Goal: Obtain resource: Download file/media

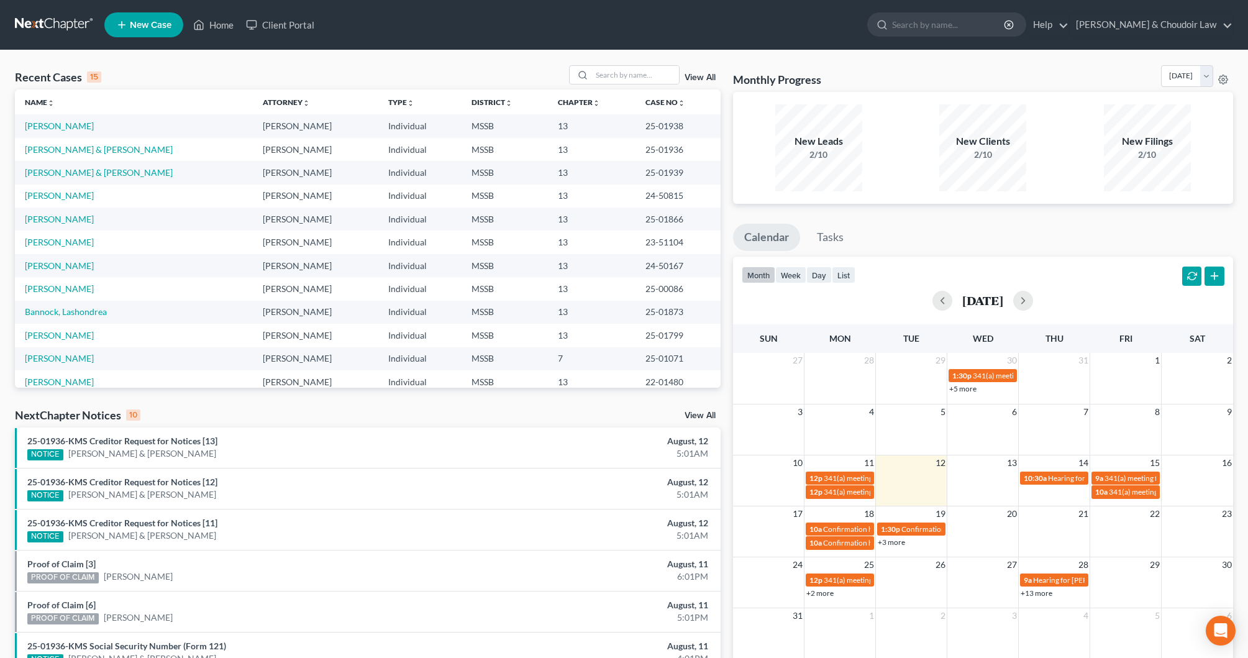
scroll to position [-2, 1]
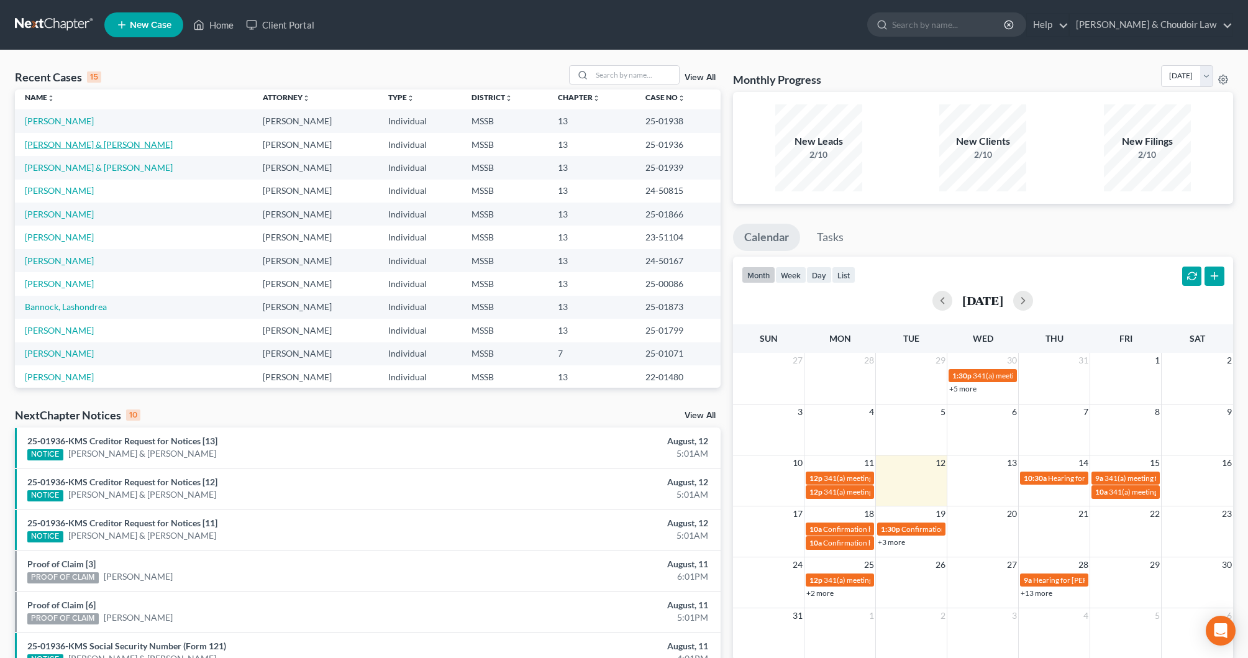
click at [61, 146] on link "[PERSON_NAME] & [PERSON_NAME]" at bounding box center [99, 144] width 148 height 11
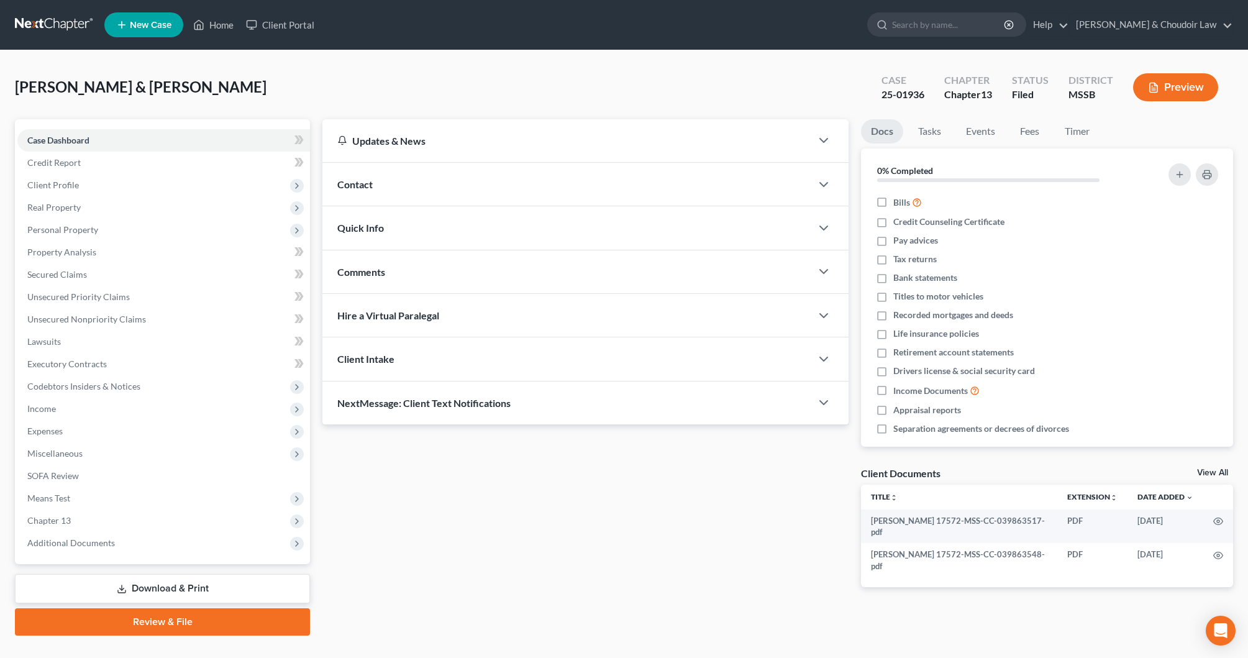
click at [199, 590] on link "Download & Print" at bounding box center [162, 588] width 295 height 29
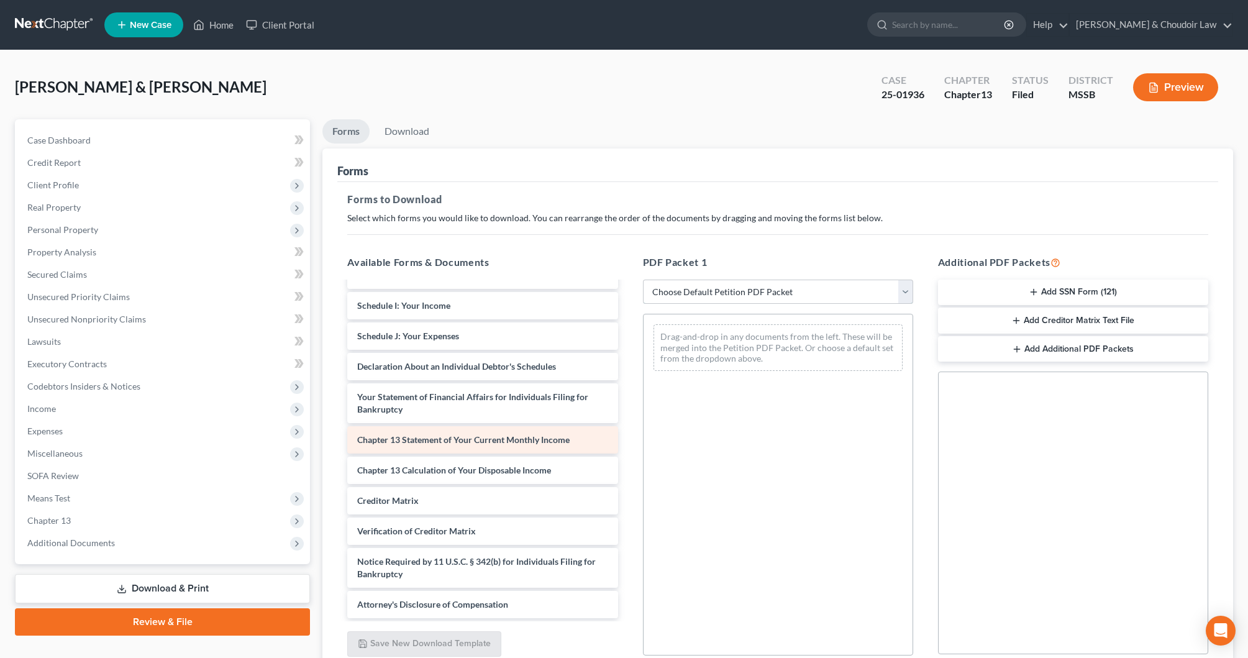
scroll to position [1, 0]
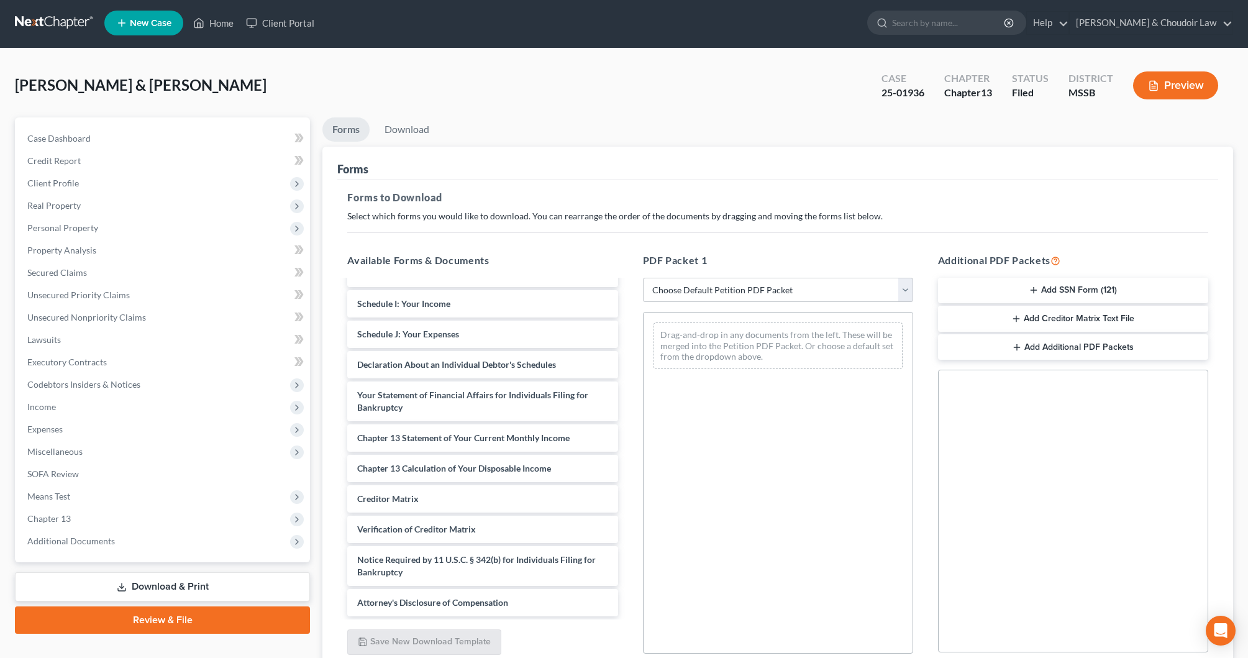
click at [1159, 95] on button "Preview" at bounding box center [1175, 85] width 85 height 28
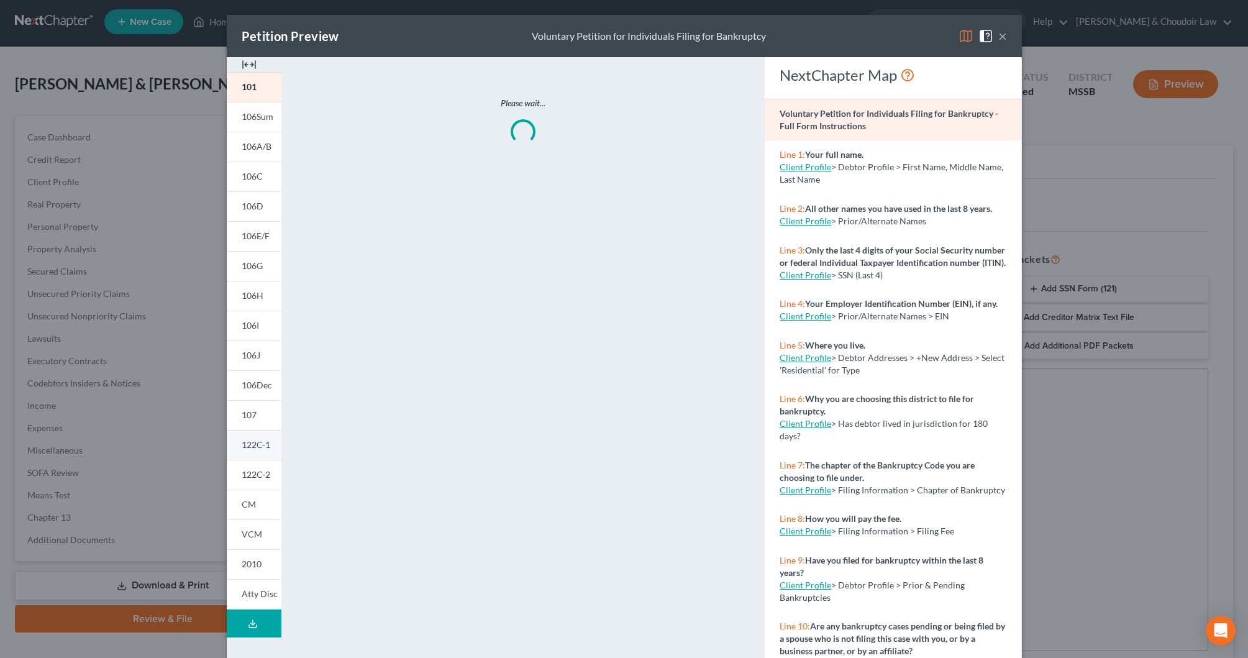
click at [260, 443] on span "122C-1" at bounding box center [256, 444] width 29 height 11
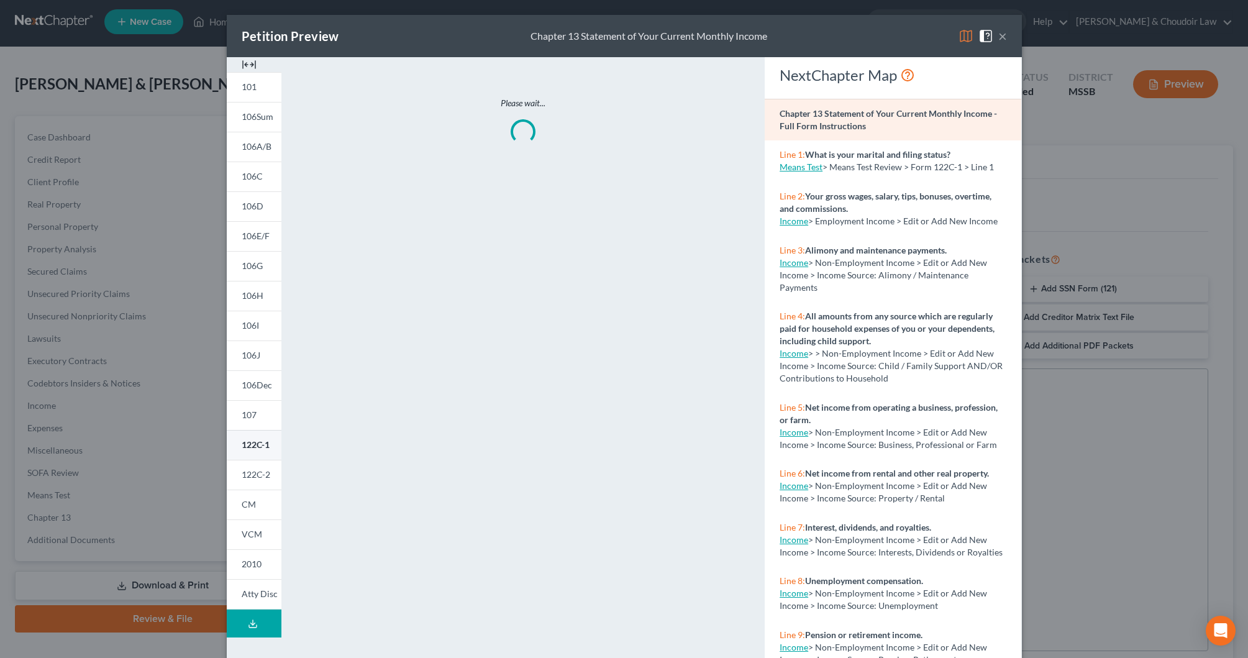
scroll to position [2, 0]
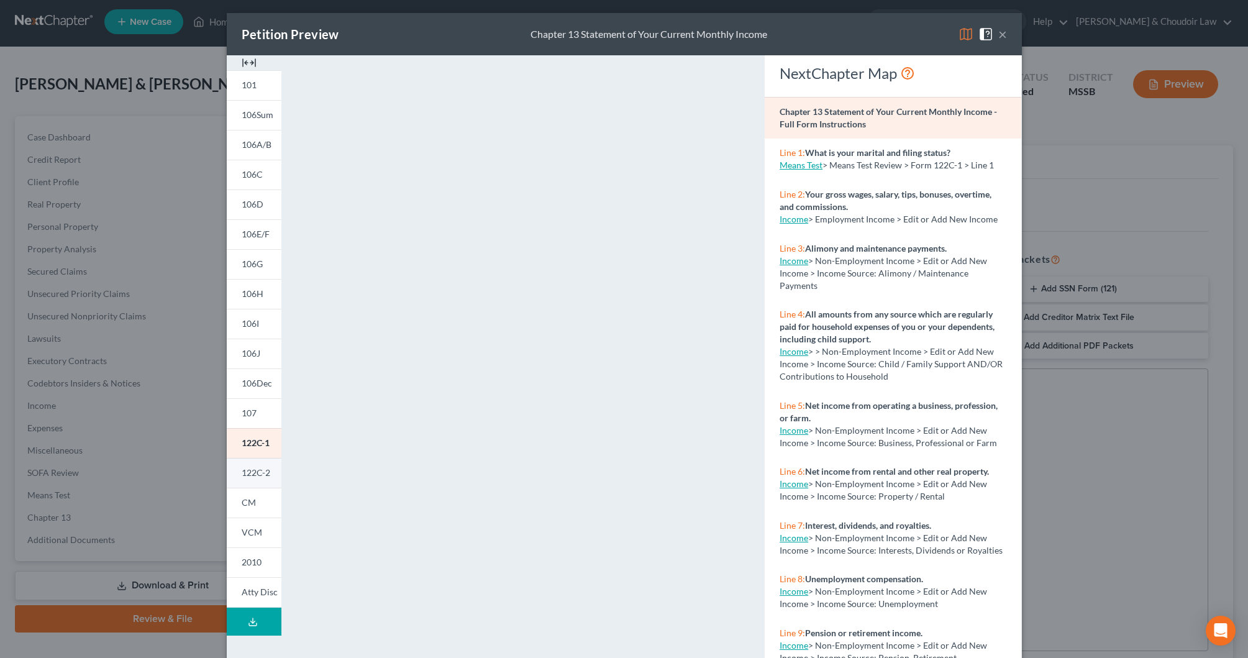
click at [260, 475] on span "122C-2" at bounding box center [256, 472] width 29 height 11
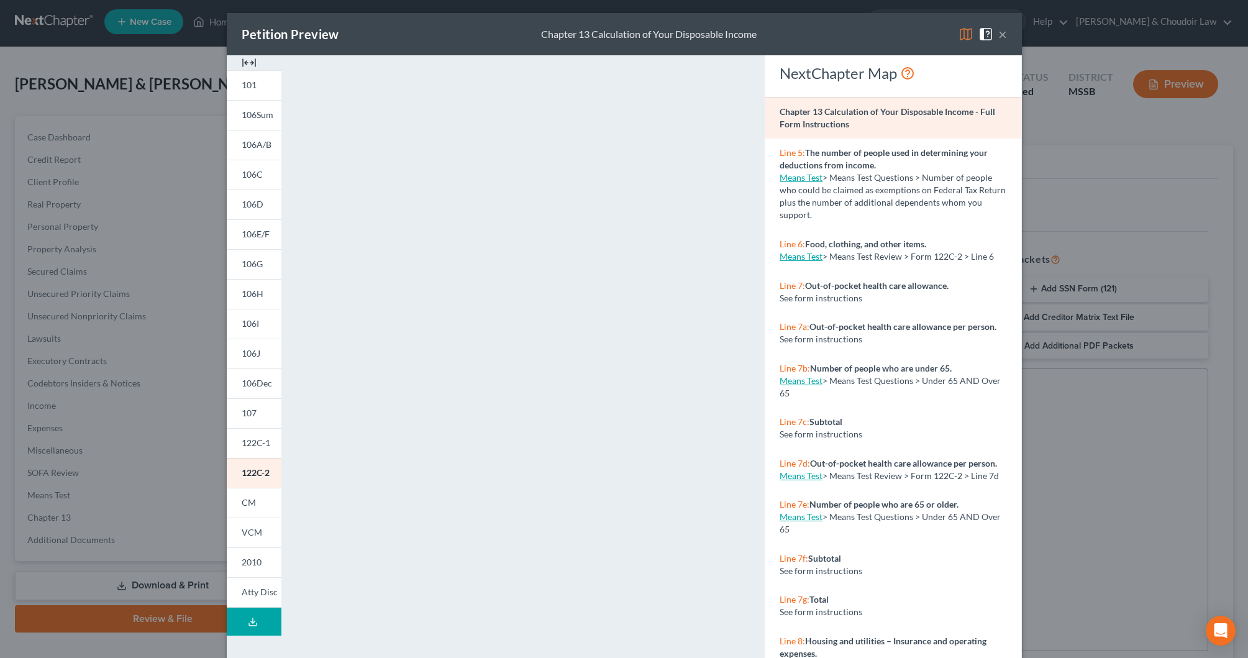
click at [1002, 35] on button "×" at bounding box center [1002, 34] width 9 height 15
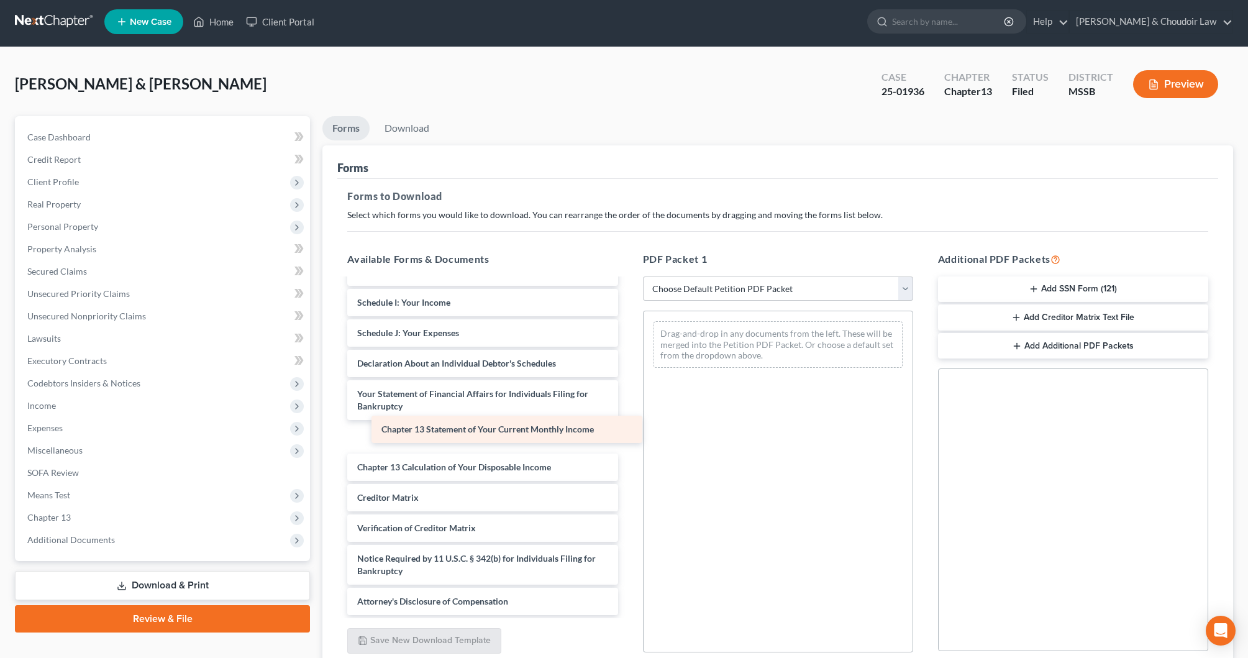
scroll to position [265, 0]
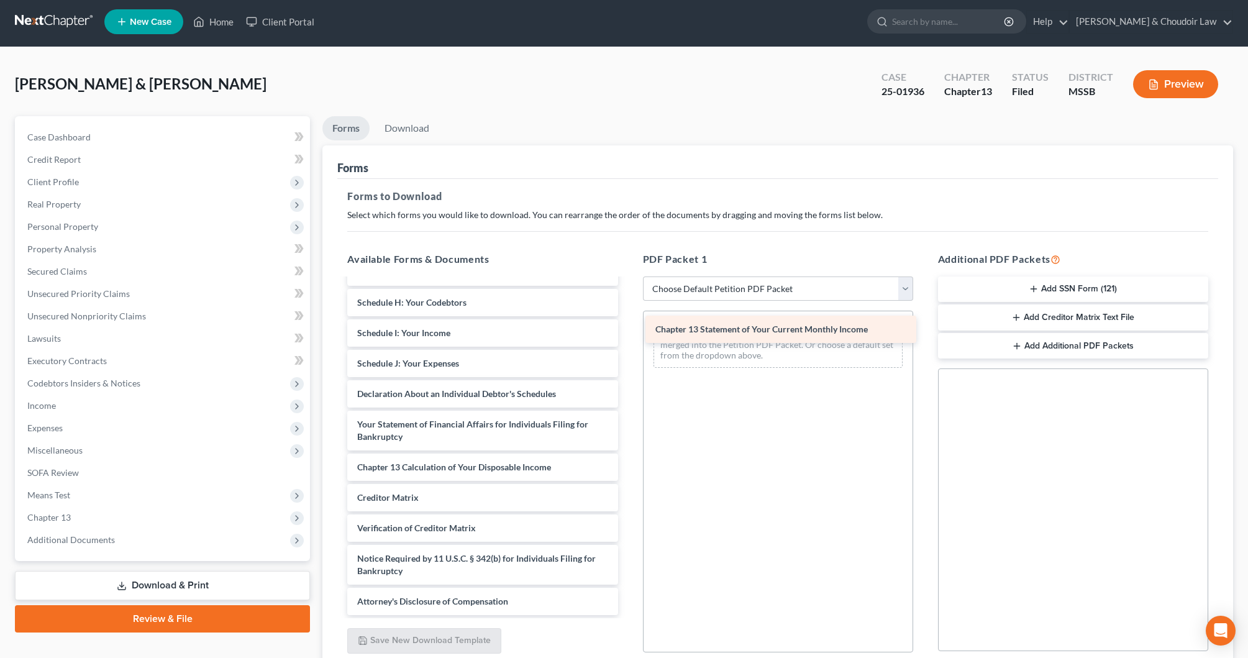
drag, startPoint x: 486, startPoint y: 440, endPoint x: 784, endPoint y: 333, distance: 316.6
click at [627, 333] on div "Chapter 13 Statement of Your Current Monthly Income [PERSON_NAME] 17572-MSS-CC-…" at bounding box center [482, 315] width 290 height 600
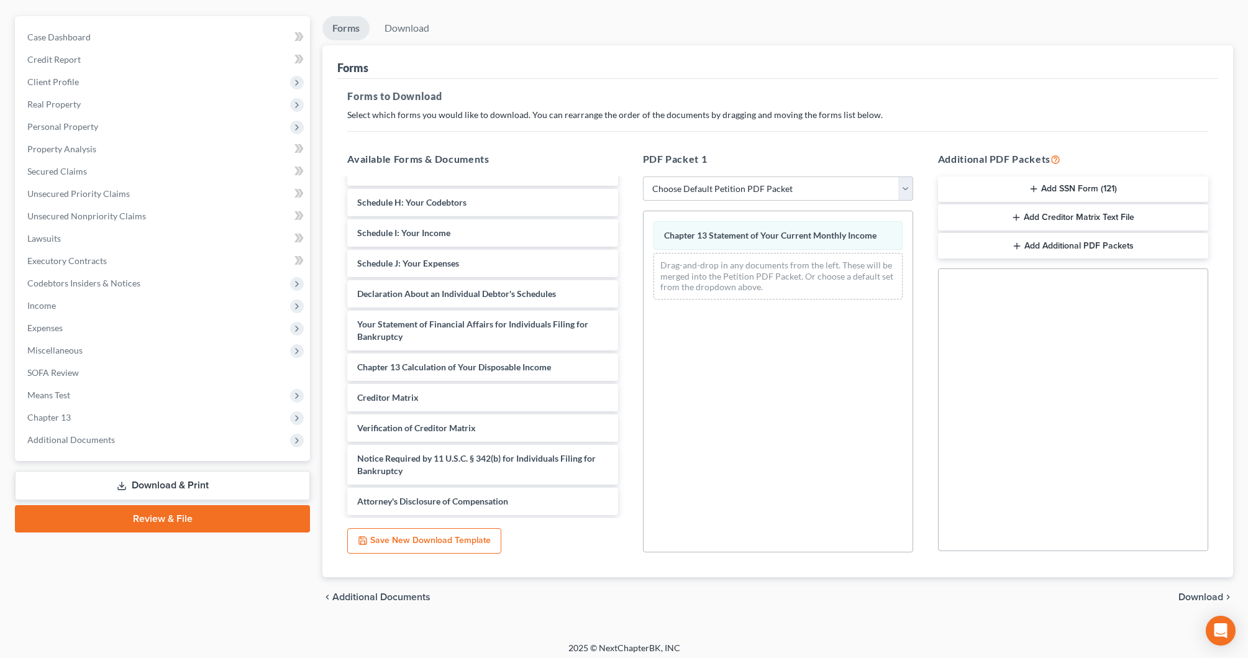
scroll to position [105, 0]
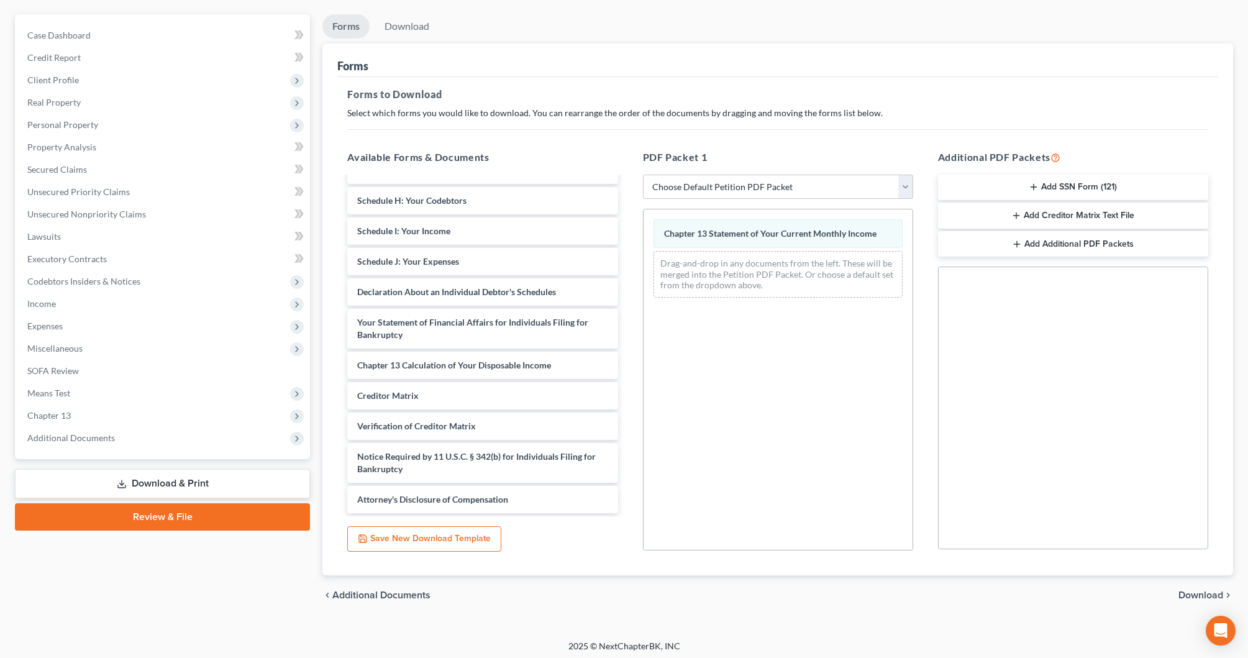
click at [1189, 592] on span "Download" at bounding box center [1200, 595] width 45 height 10
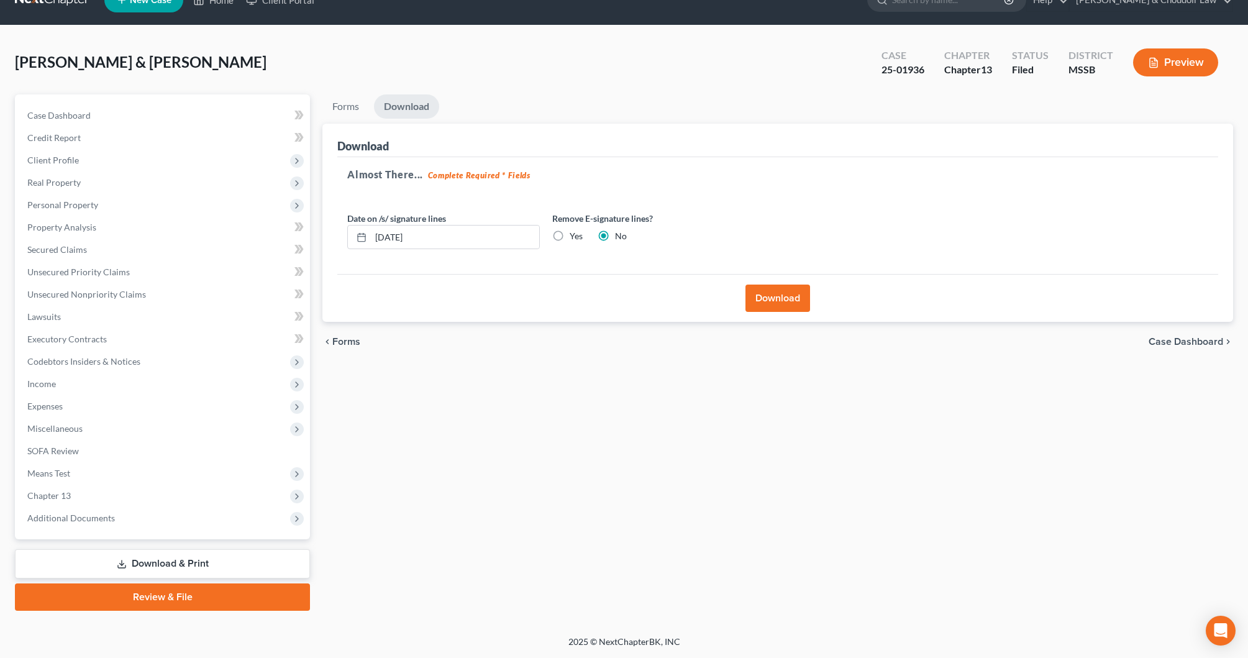
scroll to position [25, 0]
click at [777, 291] on button "Download" at bounding box center [777, 297] width 65 height 27
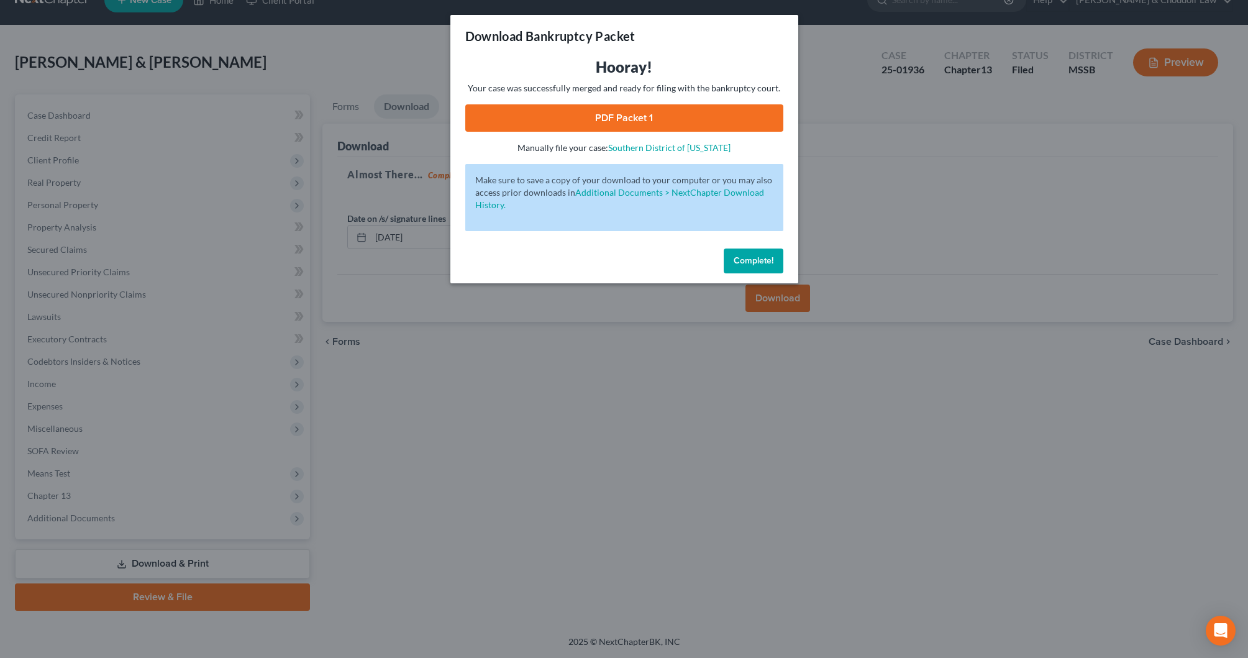
click at [681, 111] on link "PDF Packet 1" at bounding box center [624, 117] width 318 height 27
click at [757, 252] on button "Complete!" at bounding box center [753, 260] width 60 height 25
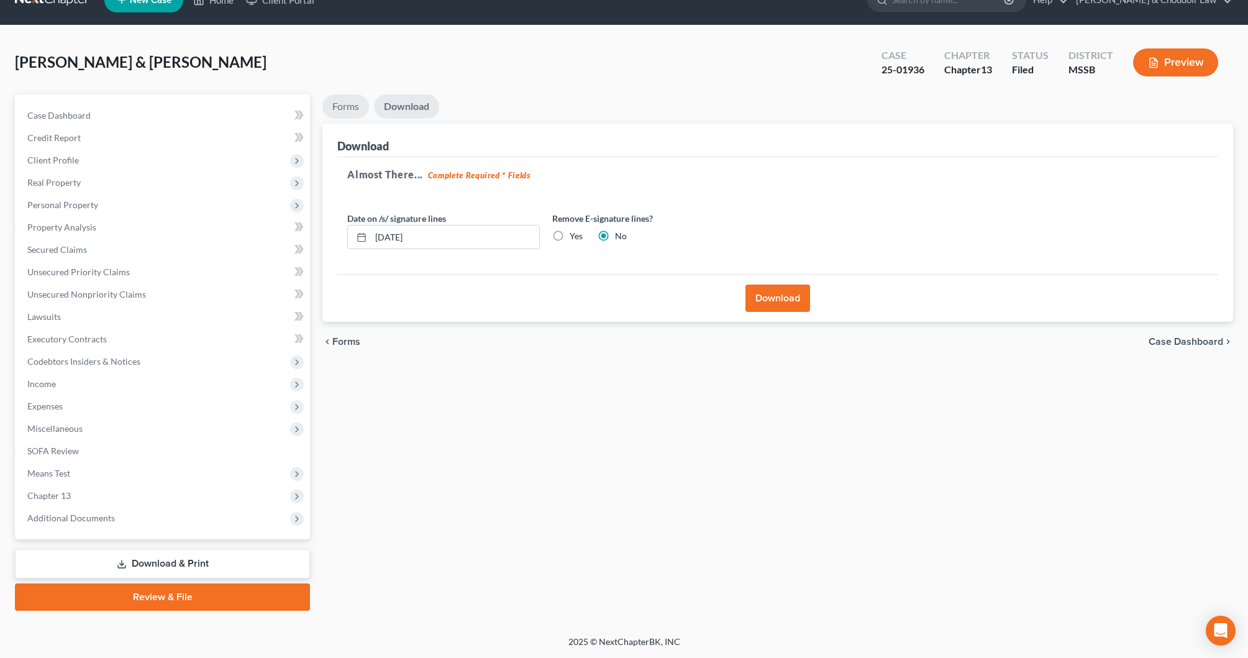
click at [342, 106] on link "Forms" at bounding box center [345, 106] width 47 height 24
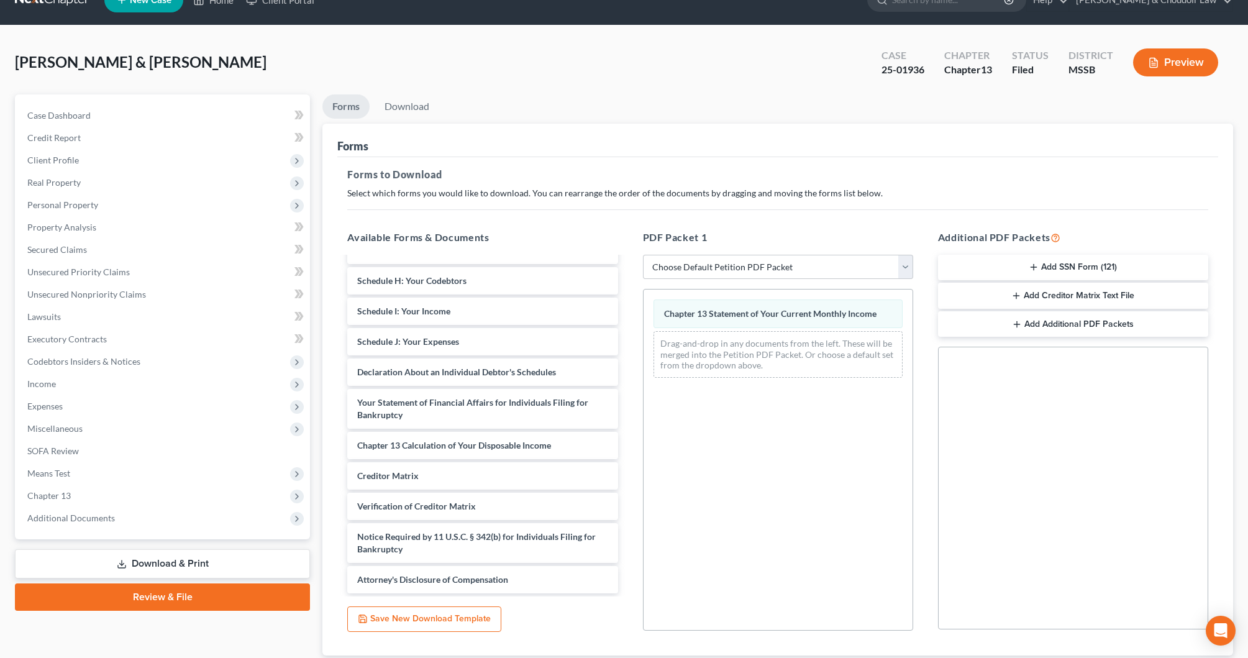
scroll to position [25, 1]
drag, startPoint x: 707, startPoint y: 309, endPoint x: 441, endPoint y: 400, distance: 281.4
click at [643, 387] on div "Chapter 13 Statement of Your Current Monthly Income Chapter 13 Statement of You…" at bounding box center [777, 338] width 269 height 98
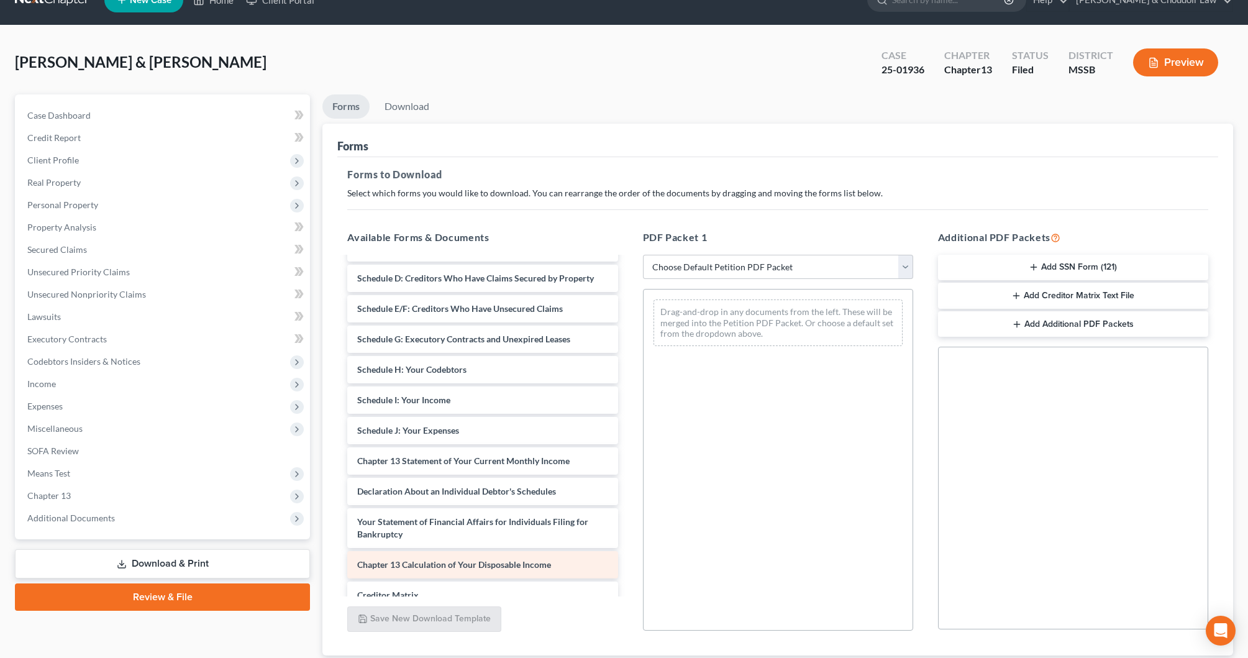
scroll to position [177, 0]
drag, startPoint x: 468, startPoint y: 560, endPoint x: 758, endPoint y: 330, distance: 370.4
click at [627, 328] on div "Chapter 13 Calculation of Your Disposable [PERSON_NAME] 17572-MSS-CC-039863517-…" at bounding box center [482, 381] width 290 height 600
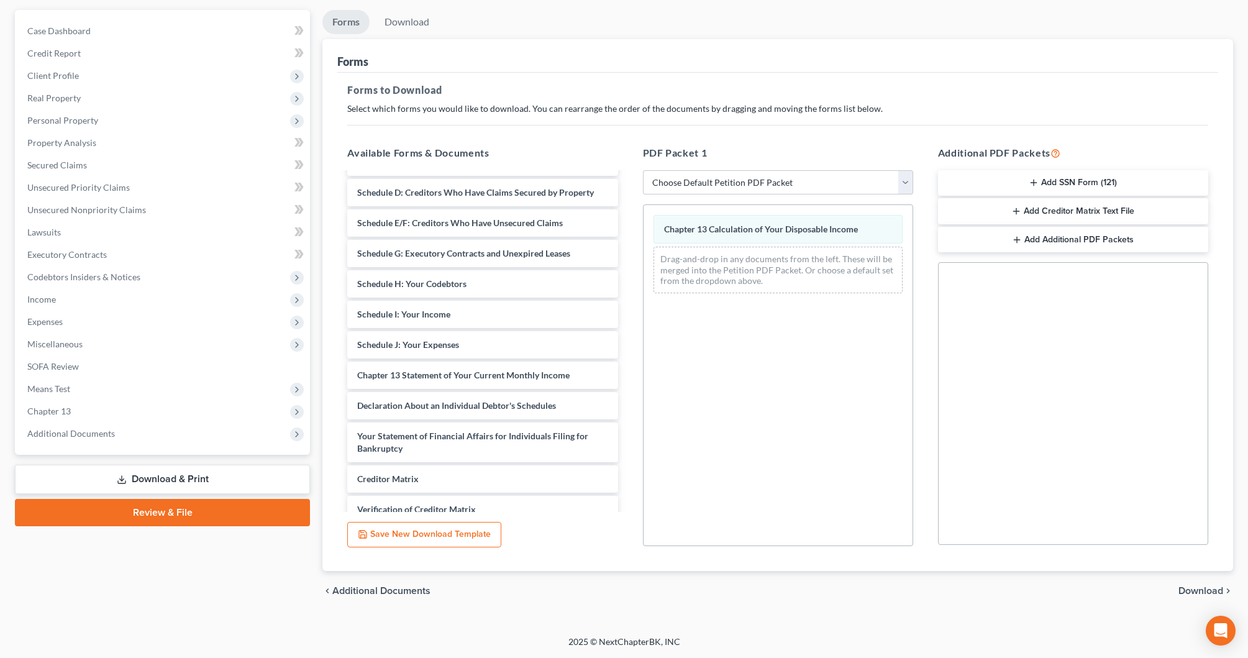
click at [1207, 588] on span "Download" at bounding box center [1200, 591] width 45 height 10
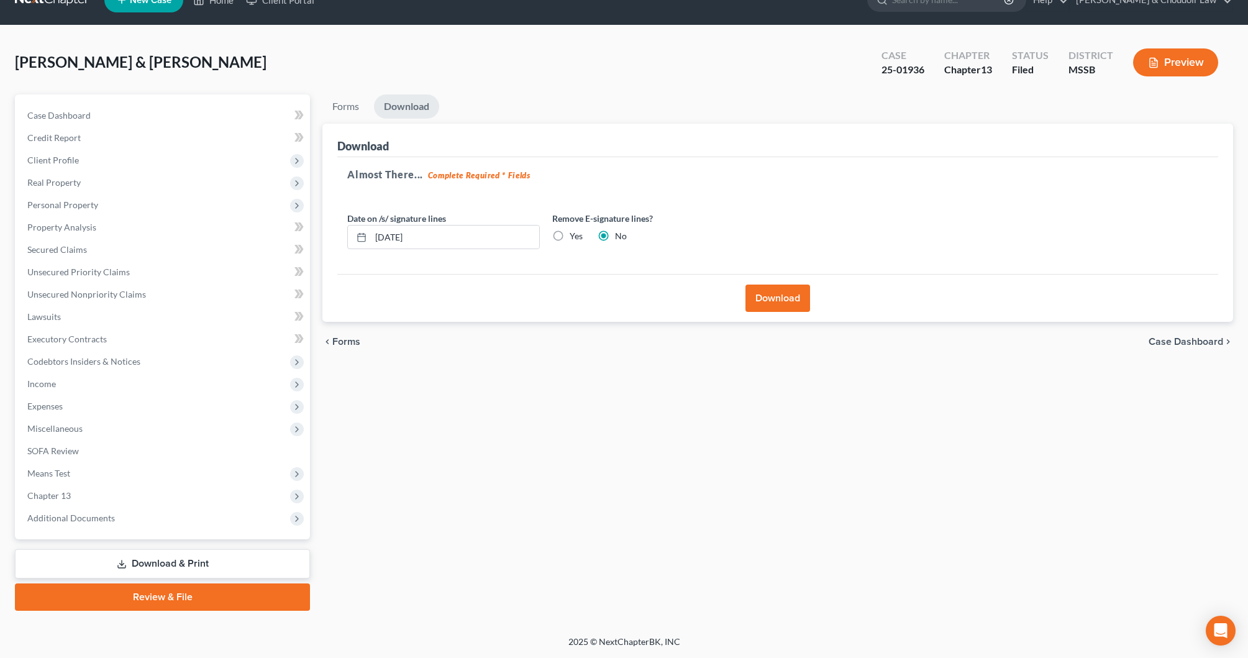
scroll to position [25, 0]
click at [787, 304] on button "Download" at bounding box center [777, 297] width 65 height 27
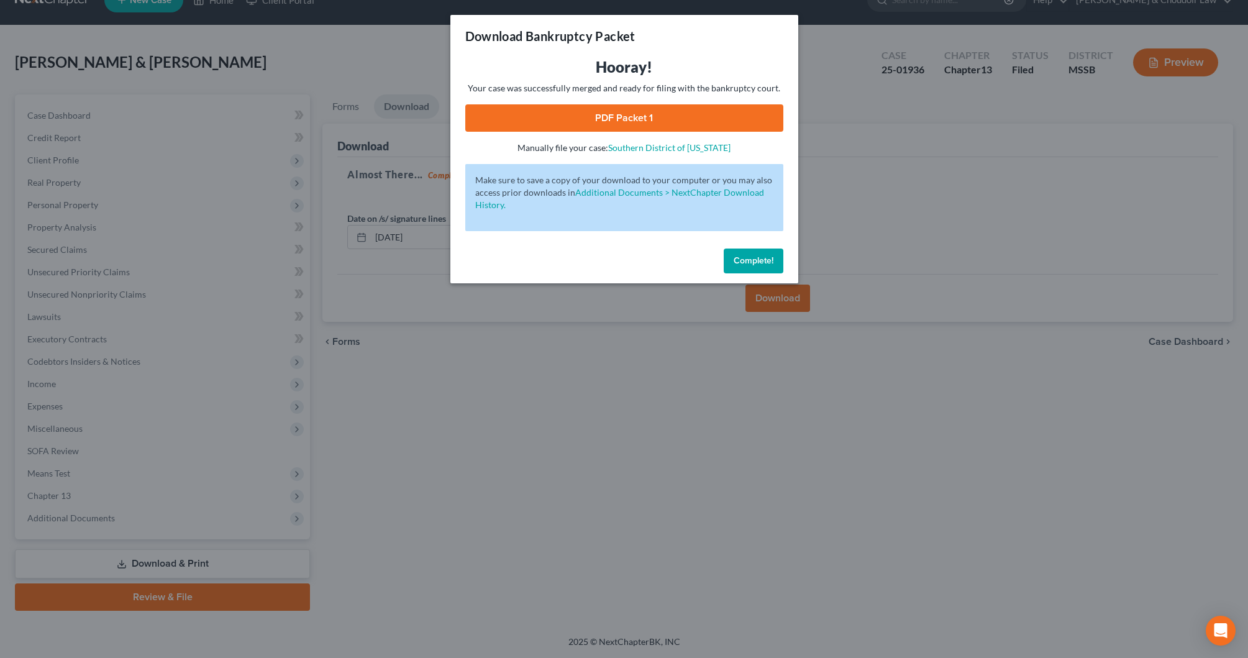
click at [630, 106] on link "PDF Packet 1" at bounding box center [624, 117] width 318 height 27
click at [758, 262] on span "Complete!" at bounding box center [753, 260] width 40 height 11
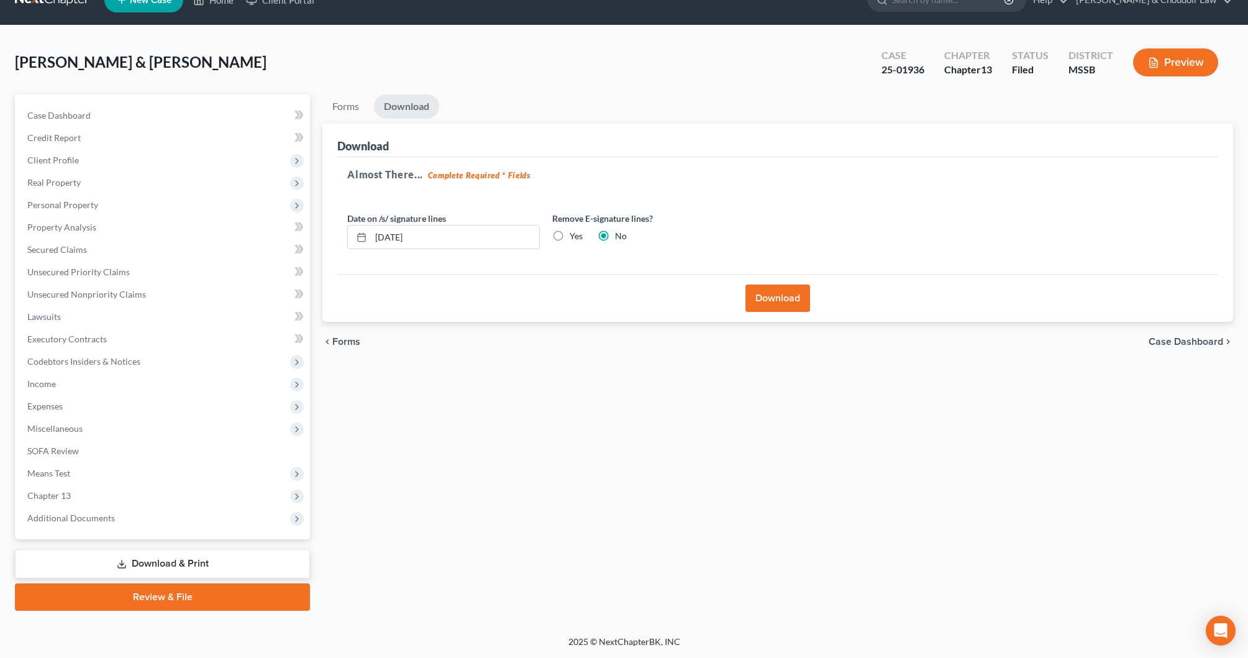
scroll to position [18, 0]
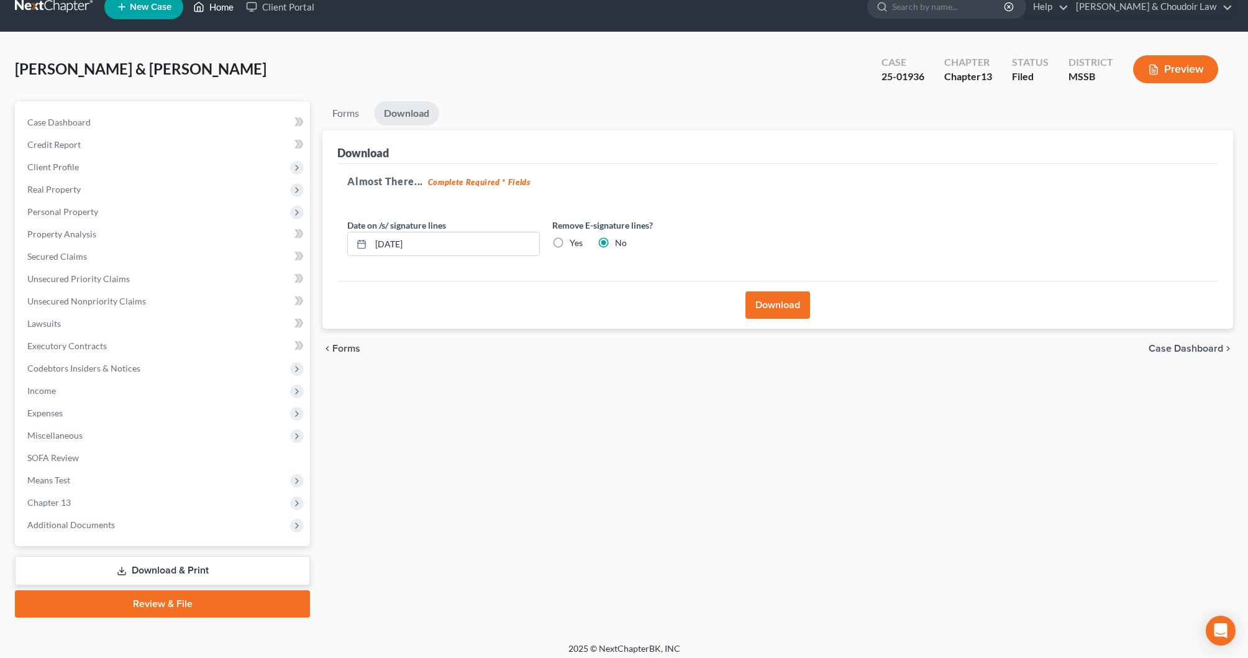
click at [218, 2] on link "Home" at bounding box center [213, 7] width 53 height 22
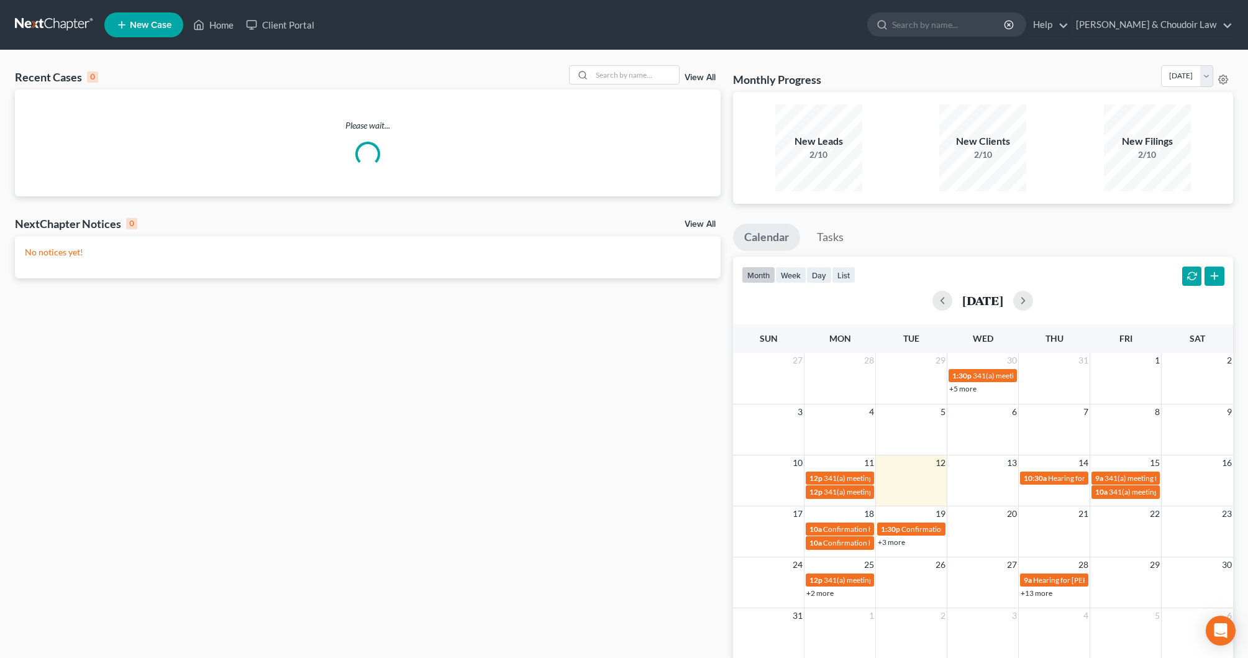
click at [223, 6] on nav "Home New Case Client Portal [PERSON_NAME] & Choudoir Law [EMAIL_ADDRESS][DOMAIN…" at bounding box center [624, 25] width 1248 height 50
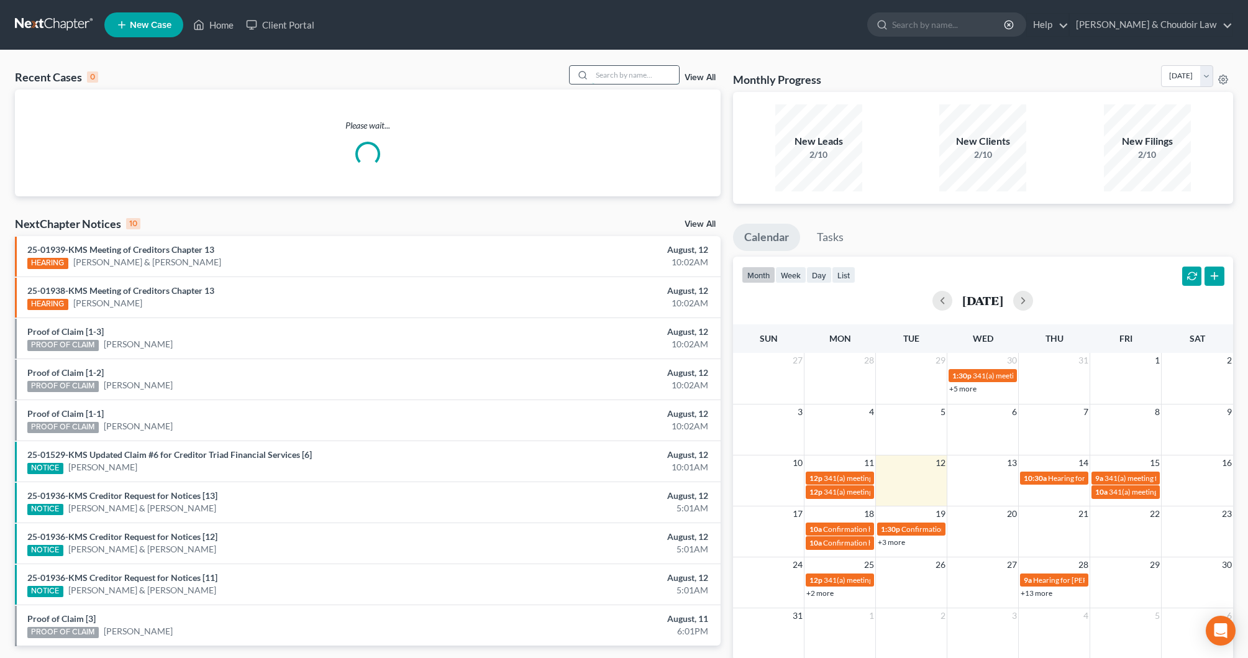
click at [644, 71] on input "search" at bounding box center [635, 75] width 87 height 18
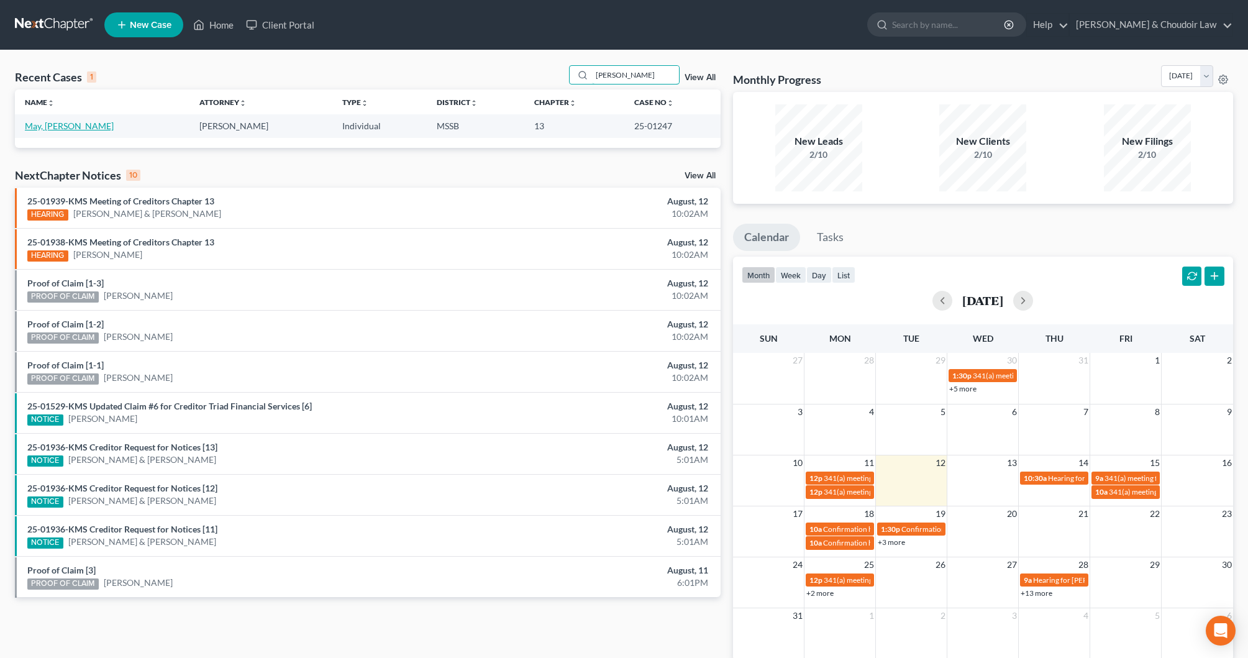
type input "[PERSON_NAME]"
click at [55, 127] on link "May, [PERSON_NAME]" at bounding box center [69, 125] width 89 height 11
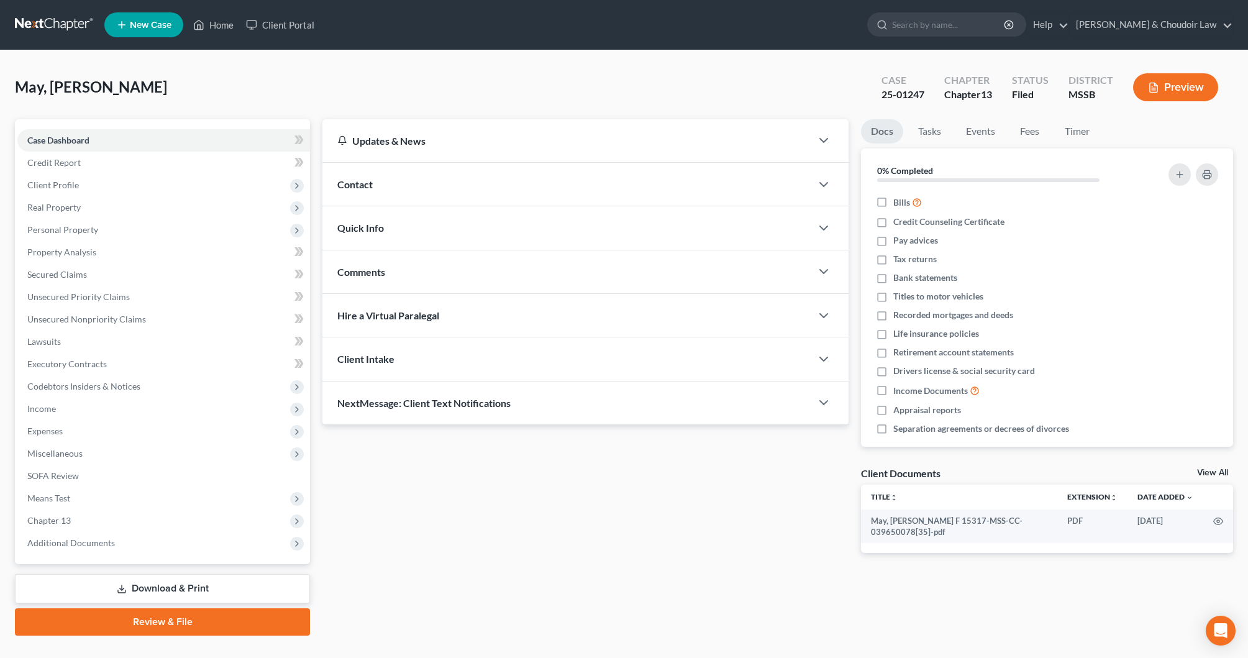
click at [1133, 2] on nav "Home New Case Client Portal [PERSON_NAME] & Choudoir Law [EMAIL_ADDRESS][DOMAIN…" at bounding box center [624, 25] width 1248 height 50
